Goal: Task Accomplishment & Management: Use online tool/utility

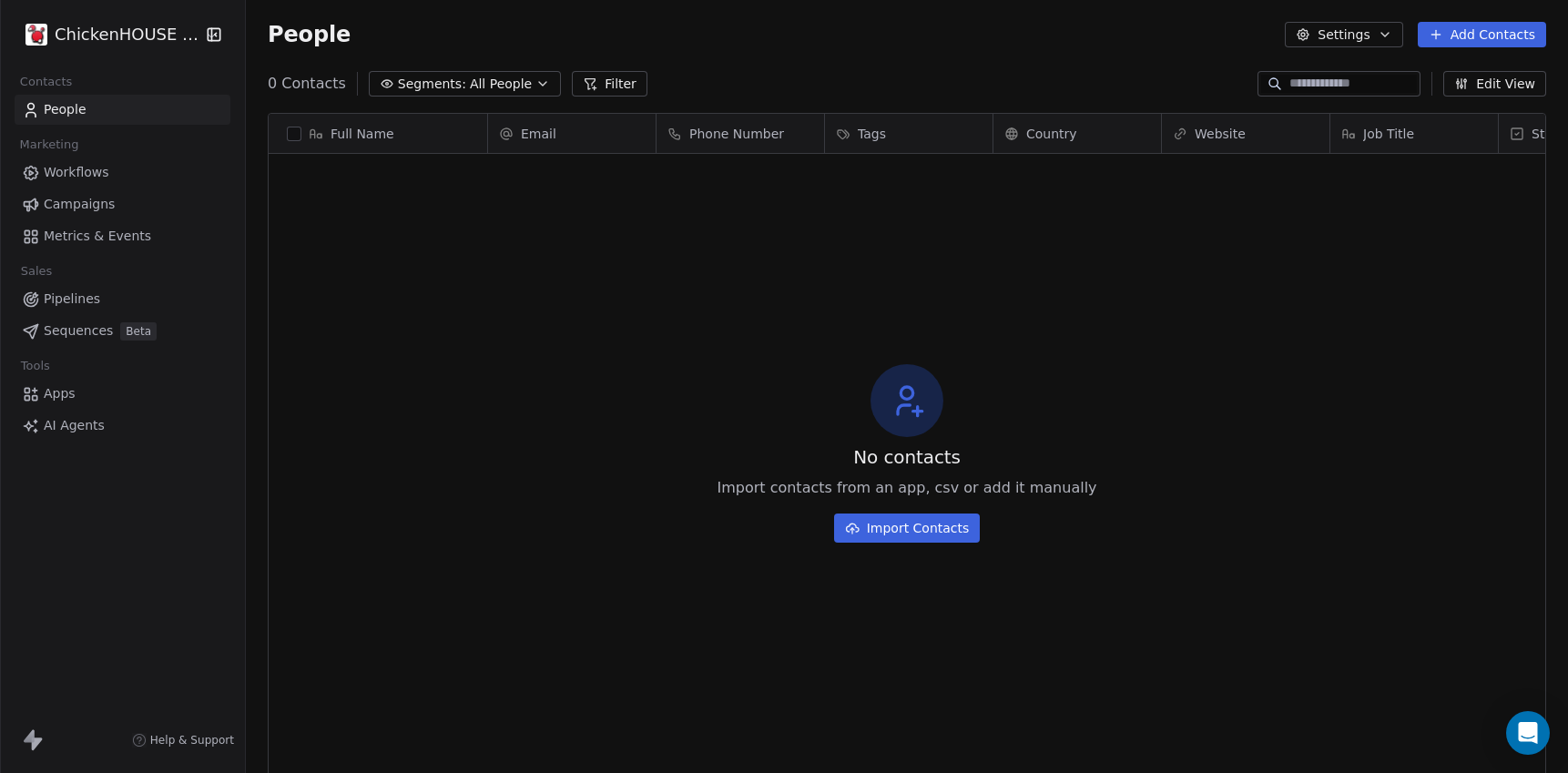
scroll to position [680, 1322]
click at [599, 27] on div "People Settings Add Contacts" at bounding box center [906, 34] width 1279 height 26
click at [84, 34] on html "ChickenHOUSE snc Contacts People Marketing Workflows Campaigns Metrics & Events…" at bounding box center [784, 455] width 1568 height 909
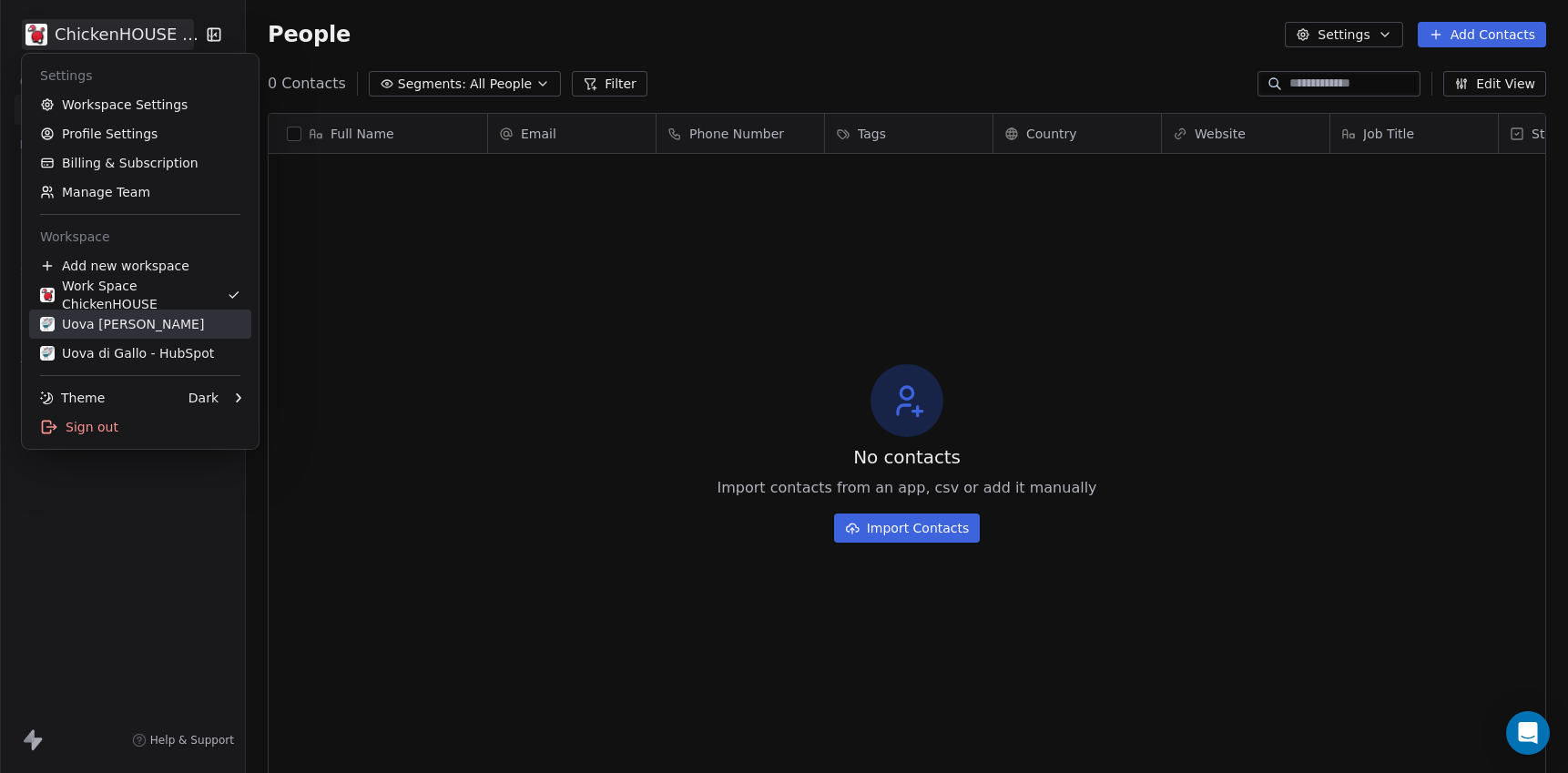
click at [78, 321] on div "Uova [PERSON_NAME]" at bounding box center [121, 323] width 164 height 18
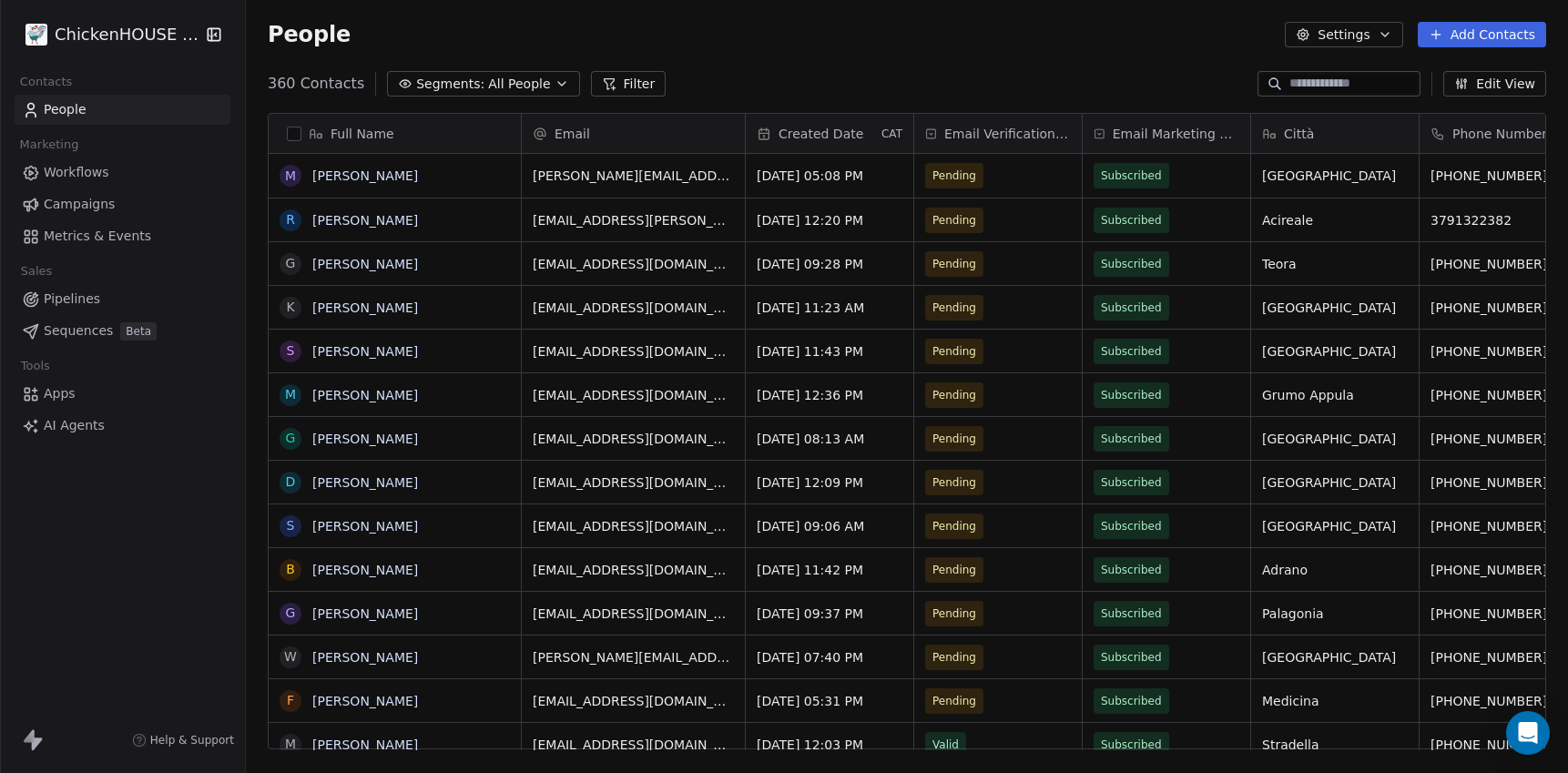
scroll to position [680, 1322]
click at [83, 175] on span "Workflows" at bounding box center [76, 172] width 65 height 19
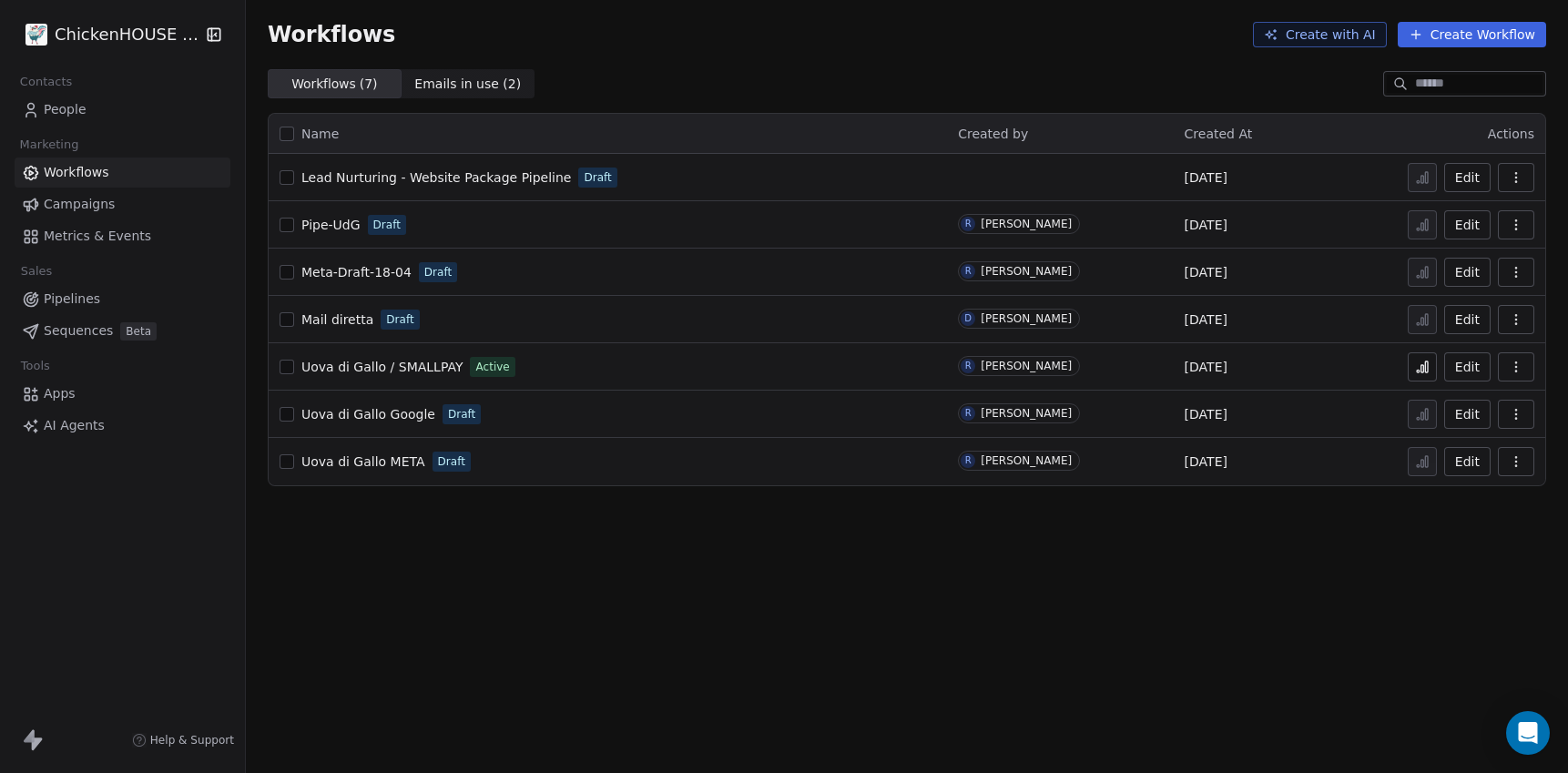
click at [409, 172] on span "Lead Nurturing - Website Package Pipeline" at bounding box center [436, 177] width 269 height 14
click at [1473, 189] on button "Edit" at bounding box center [1467, 177] width 46 height 29
